Goal: Task Accomplishment & Management: Manage account settings

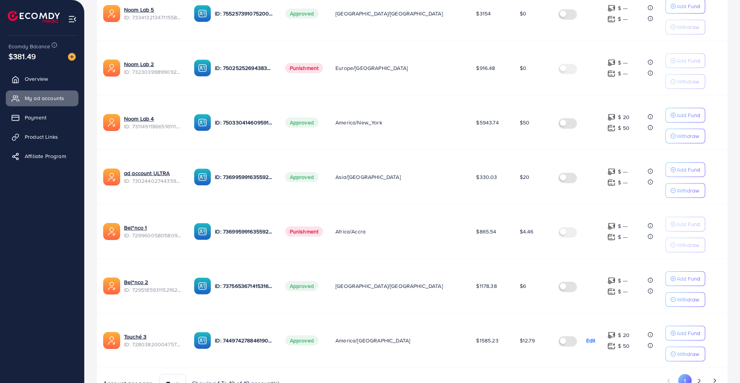
scroll to position [409, 0]
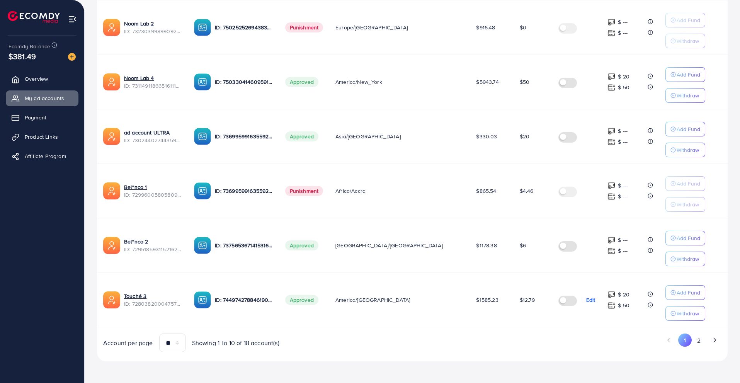
click at [566, 300] on label at bounding box center [570, 300] width 22 height 9
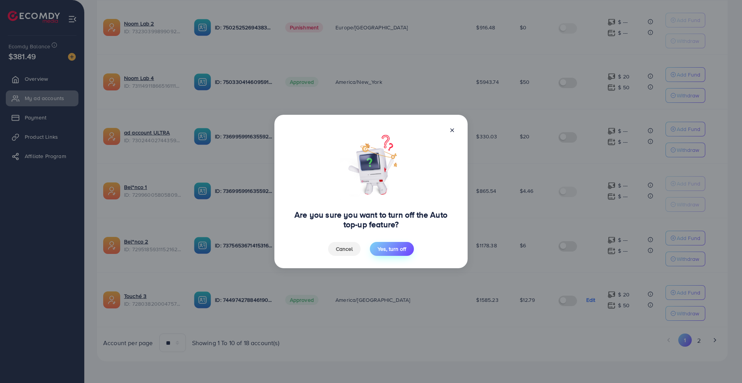
click at [394, 249] on span "Yes, turn off" at bounding box center [392, 249] width 29 height 8
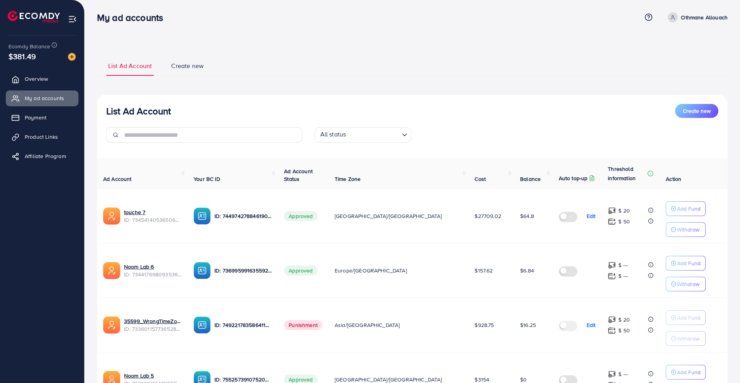
scroll to position [2, 0]
click at [182, 67] on span "Create new" at bounding box center [187, 66] width 32 height 9
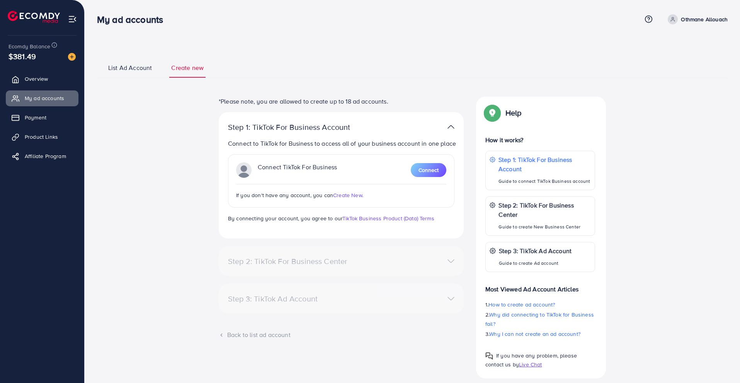
click at [136, 65] on span "List Ad Account" at bounding box center [130, 67] width 44 height 9
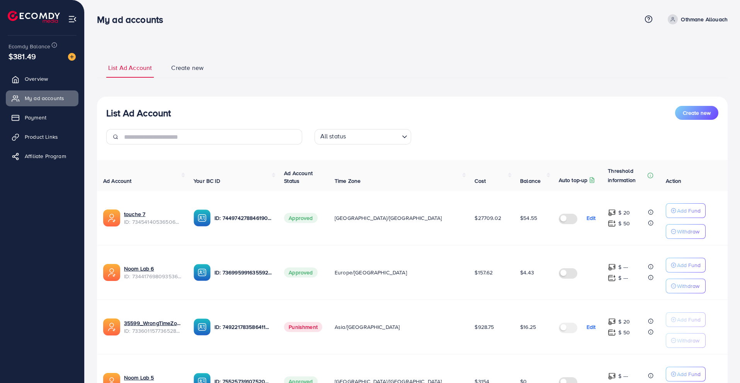
click at [195, 69] on span "Create new" at bounding box center [187, 67] width 32 height 9
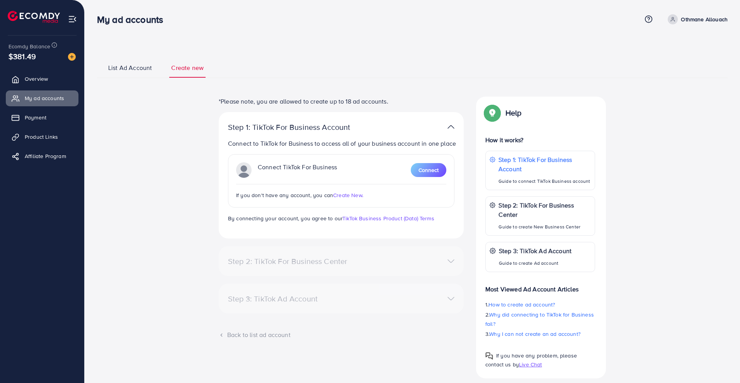
click at [140, 67] on span "List Ad Account" at bounding box center [130, 67] width 44 height 9
